Goal: Task Accomplishment & Management: Use online tool/utility

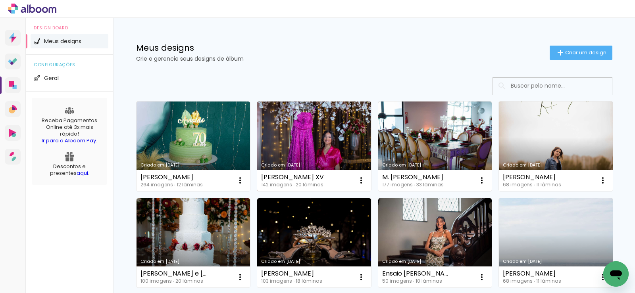
click at [314, 150] on link "Criado em [DATE]" at bounding box center [314, 147] width 114 height 90
